Goal: Information Seeking & Learning: Learn about a topic

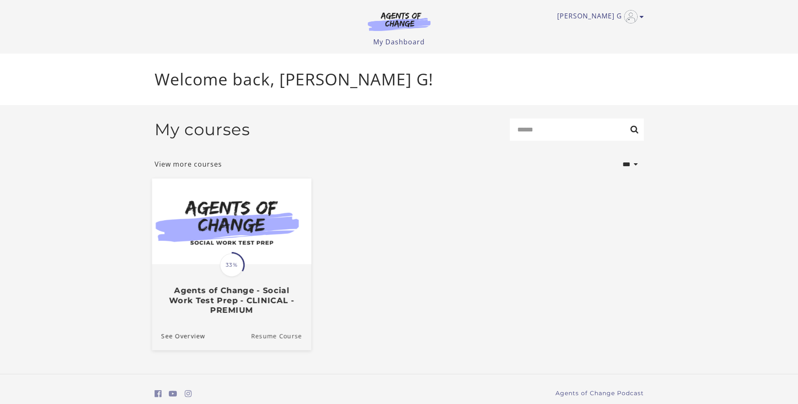
click at [274, 340] on link "Resume Course" at bounding box center [281, 336] width 60 height 28
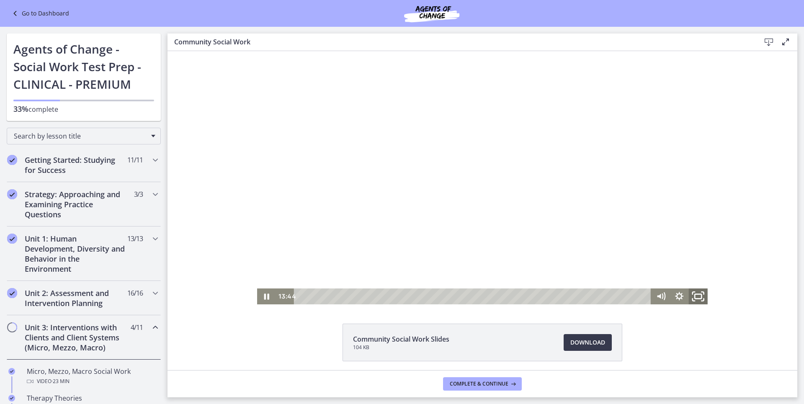
click at [695, 295] on icon "Fullscreen" at bounding box center [698, 296] width 23 height 19
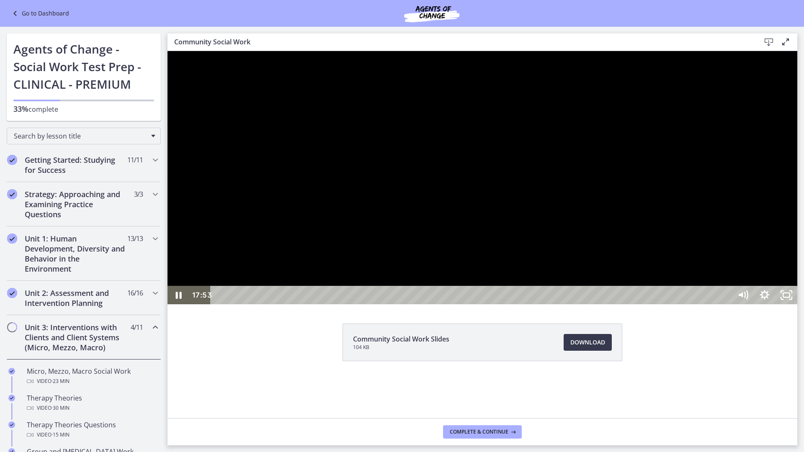
click at [474, 222] on div at bounding box center [482, 177] width 630 height 253
click at [499, 288] on div at bounding box center [482, 177] width 630 height 253
click at [486, 283] on div at bounding box center [482, 177] width 630 height 253
click at [477, 288] on div at bounding box center [482, 177] width 630 height 253
click at [558, 291] on div at bounding box center [482, 177] width 630 height 253
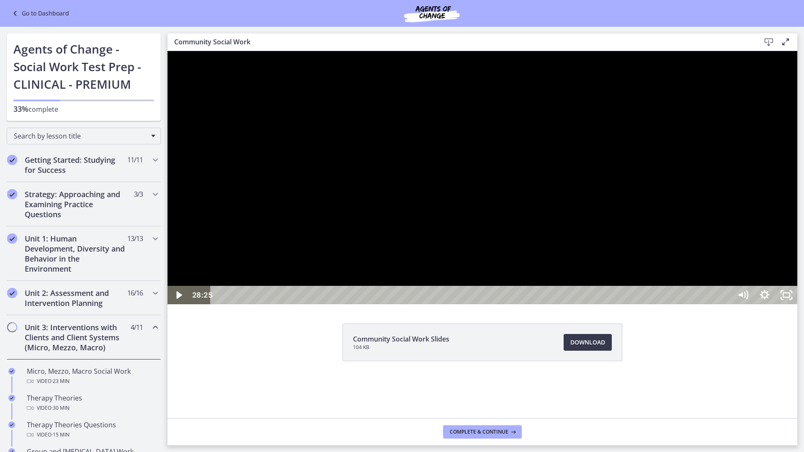
click at [541, 301] on div at bounding box center [482, 177] width 630 height 253
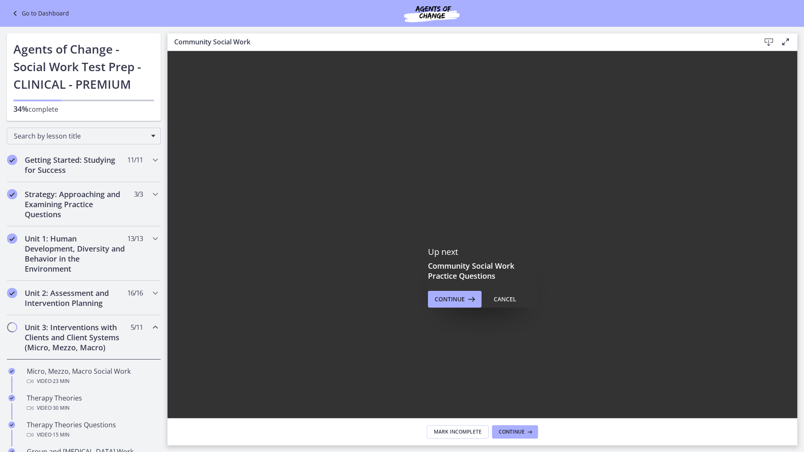
click at [472, 404] on div at bounding box center [482, 277] width 630 height 452
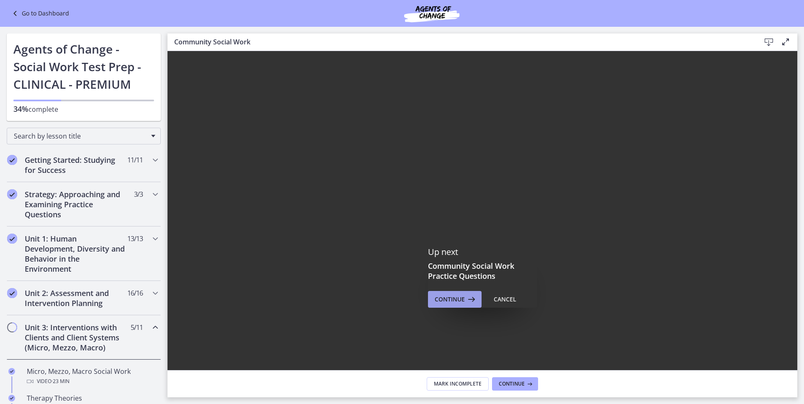
click at [441, 303] on span "Continue" at bounding box center [450, 299] width 30 height 10
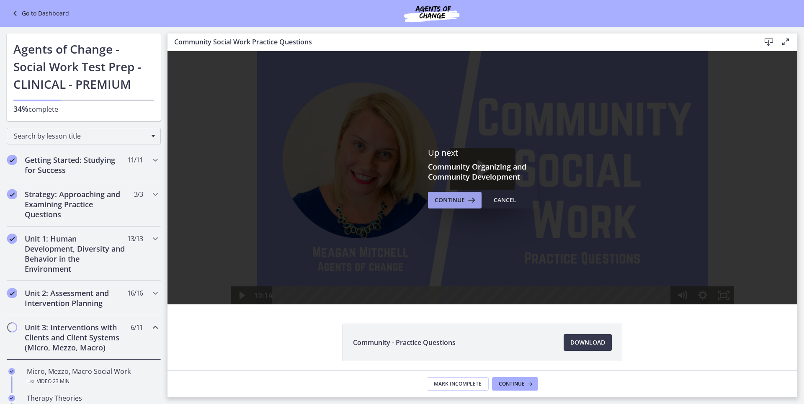
click at [453, 202] on span "Continue" at bounding box center [450, 200] width 30 height 10
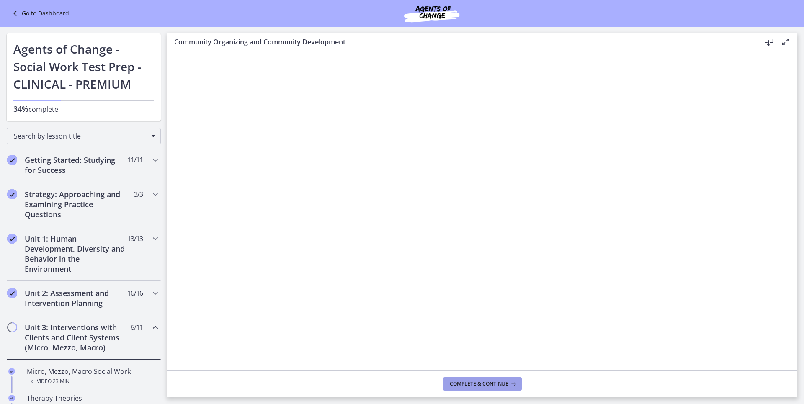
click at [487, 386] on span "Complete & continue" at bounding box center [479, 384] width 59 height 7
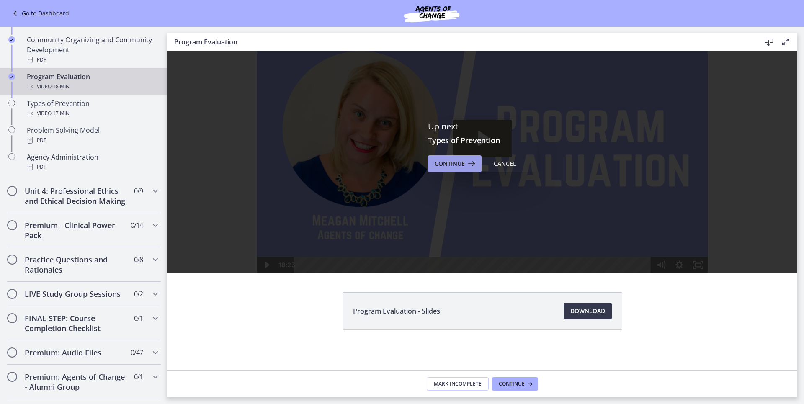
click at [451, 161] on span "Continue" at bounding box center [450, 164] width 30 height 10
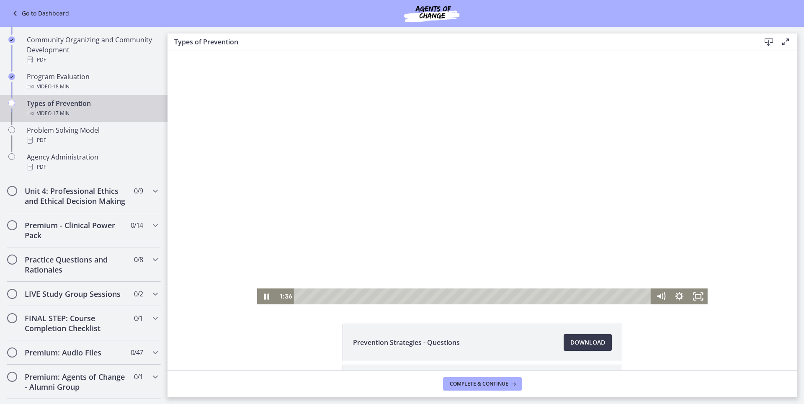
drag, startPoint x: 432, startPoint y: 218, endPoint x: 439, endPoint y: 216, distance: 7.9
click at [442, 215] on div at bounding box center [482, 177] width 450 height 253
